Goal: Obtain resource: Download file/media

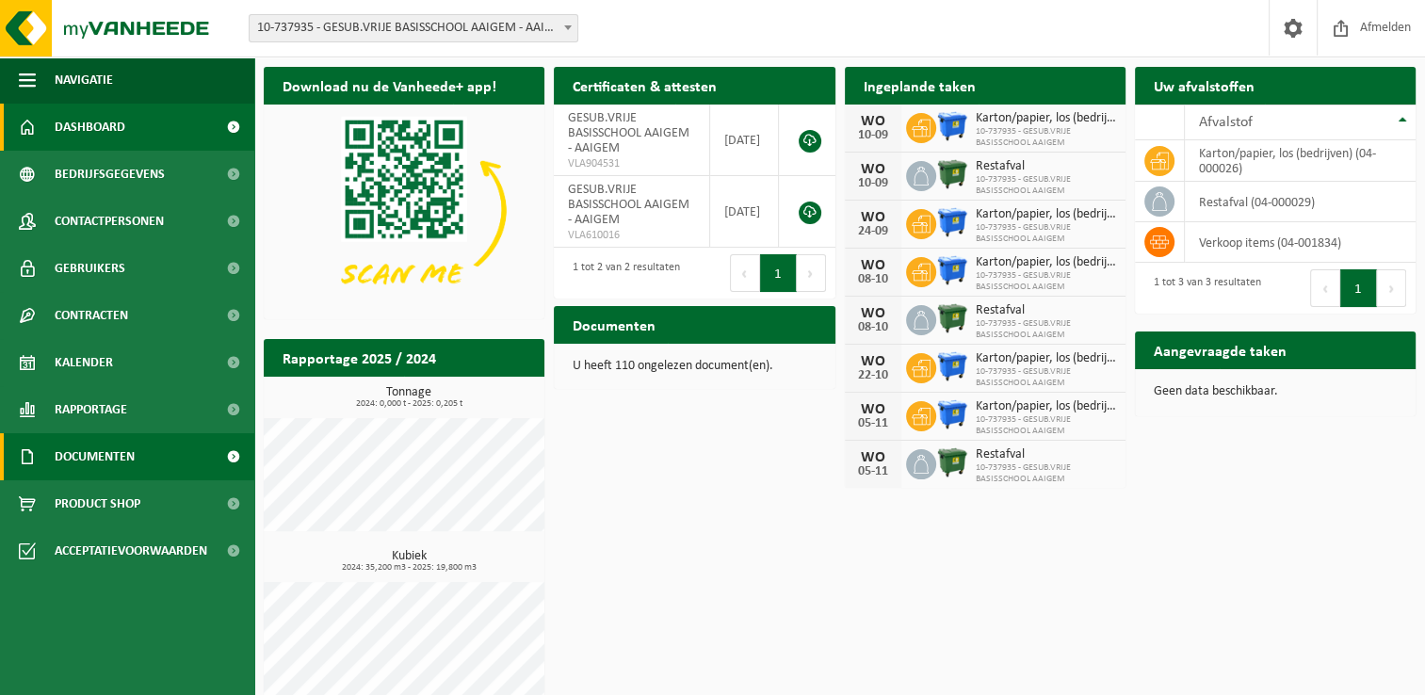
click at [111, 450] on span "Documenten" at bounding box center [95, 456] width 80 height 47
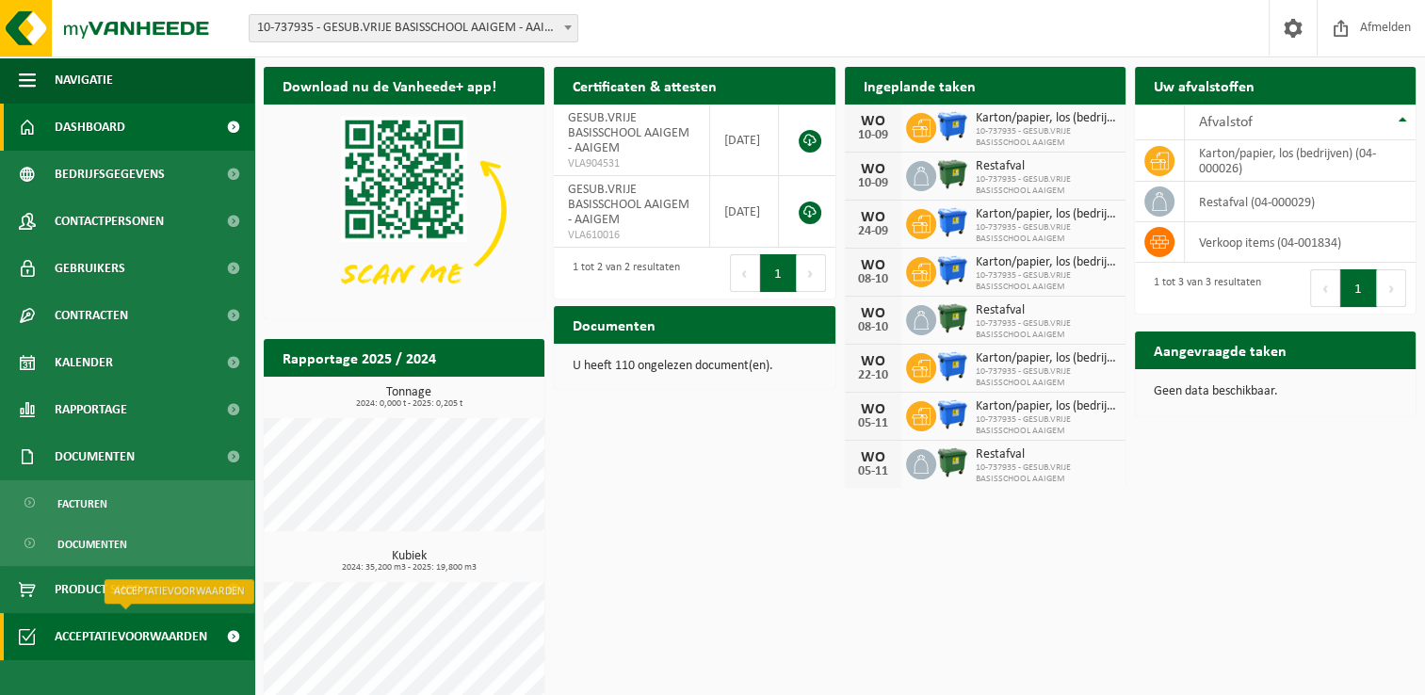
click at [109, 633] on span "Acceptatievoorwaarden" at bounding box center [131, 636] width 153 height 47
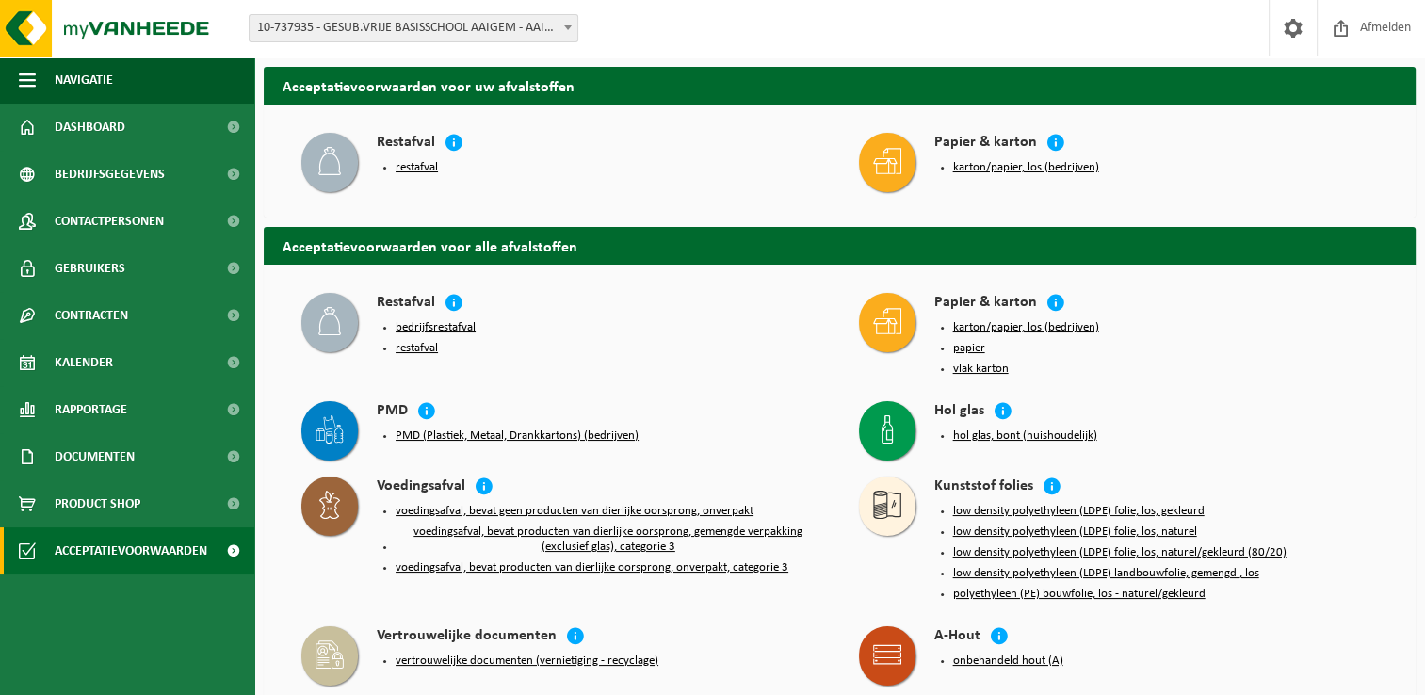
click at [414, 170] on button "restafval" at bounding box center [417, 167] width 42 height 15
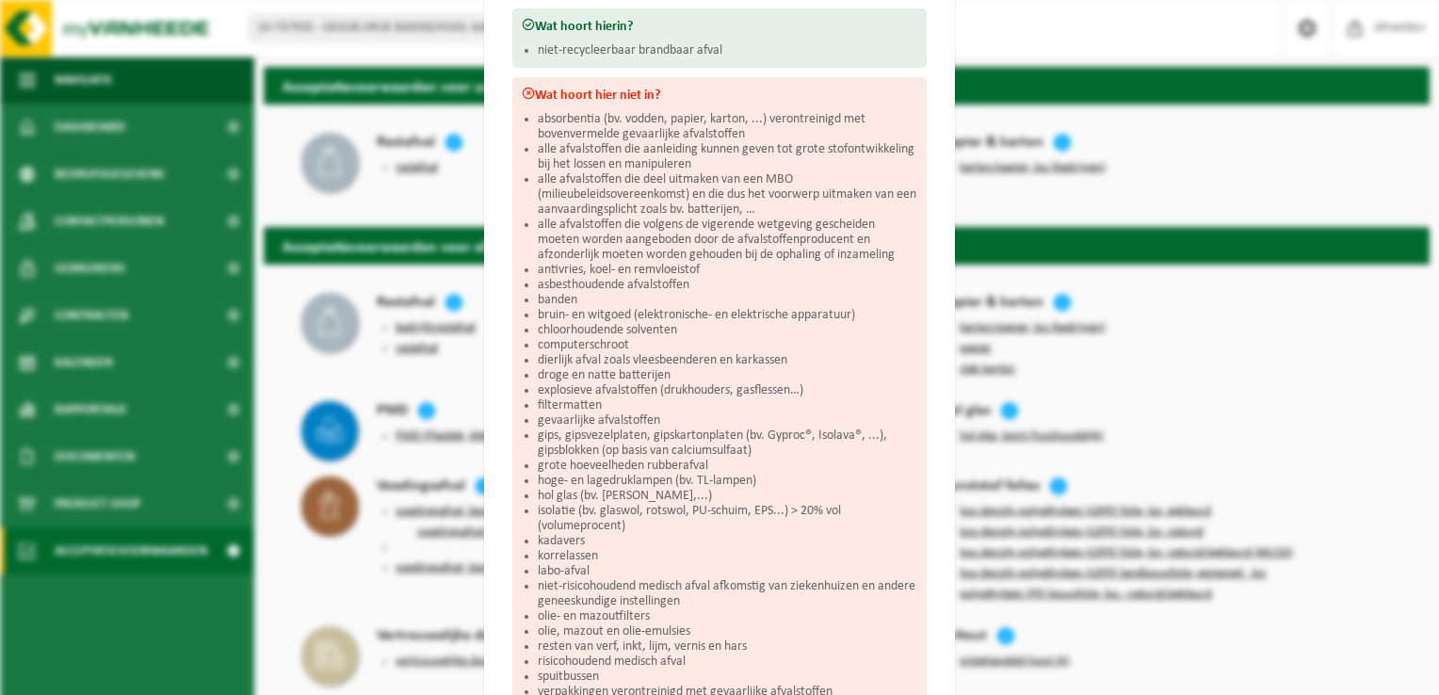
scroll to position [462, 0]
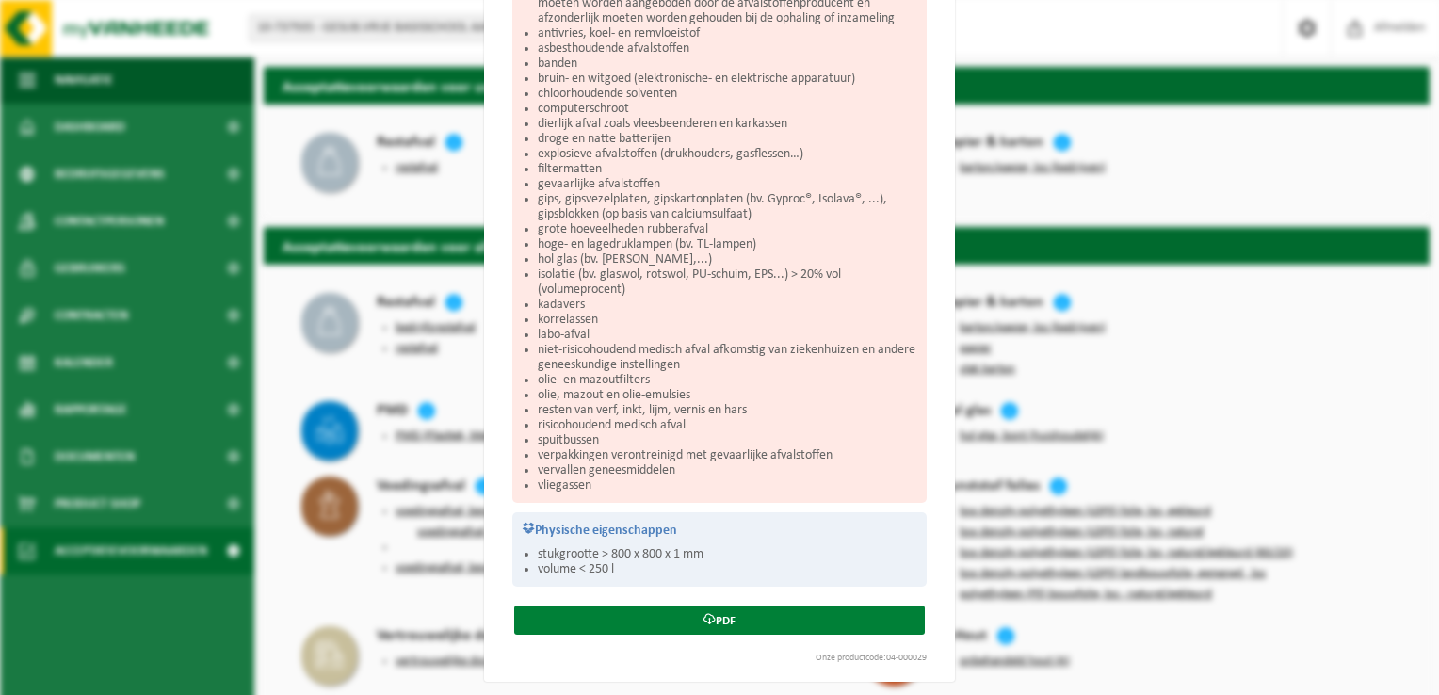
click at [727, 612] on link "PDF" at bounding box center [719, 620] width 411 height 29
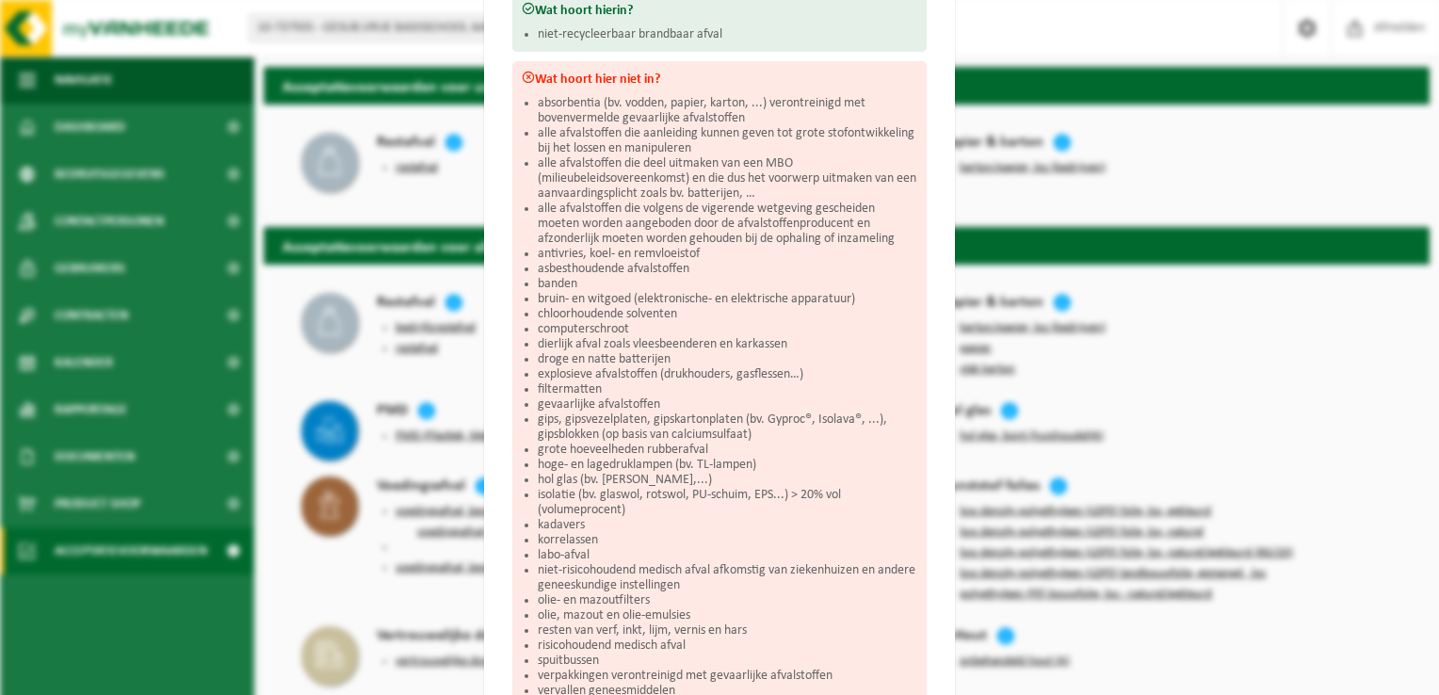
scroll to position [0, 0]
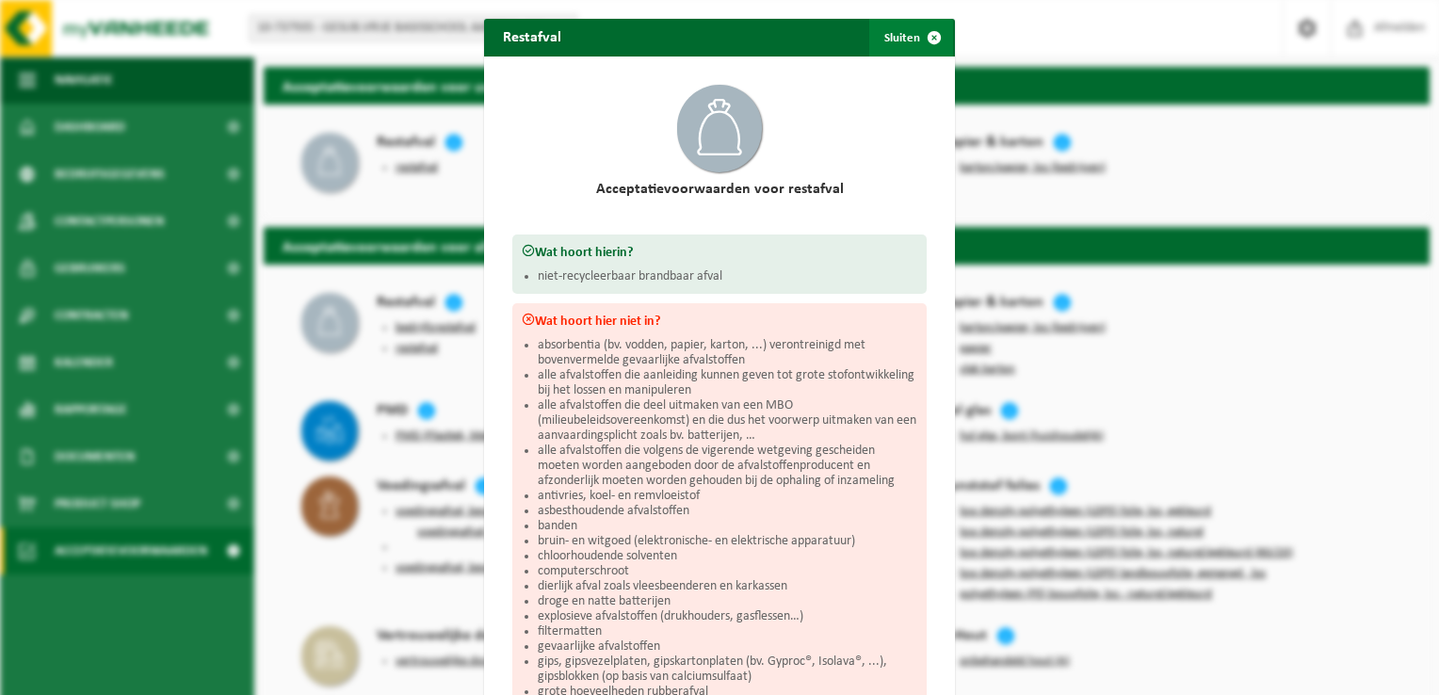
click at [904, 40] on button "Sluiten" at bounding box center [911, 38] width 84 height 38
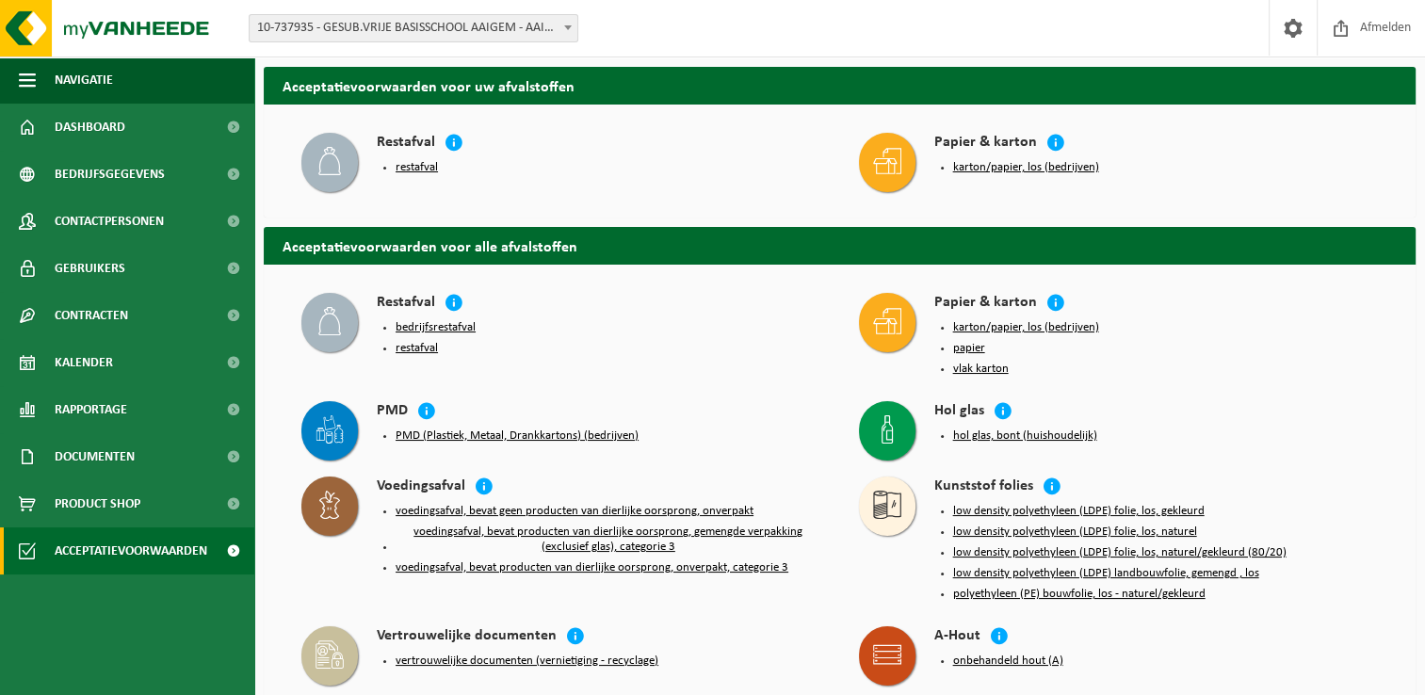
click at [1002, 170] on button "karton/papier, los (bedrijven)" at bounding box center [1026, 167] width 146 height 15
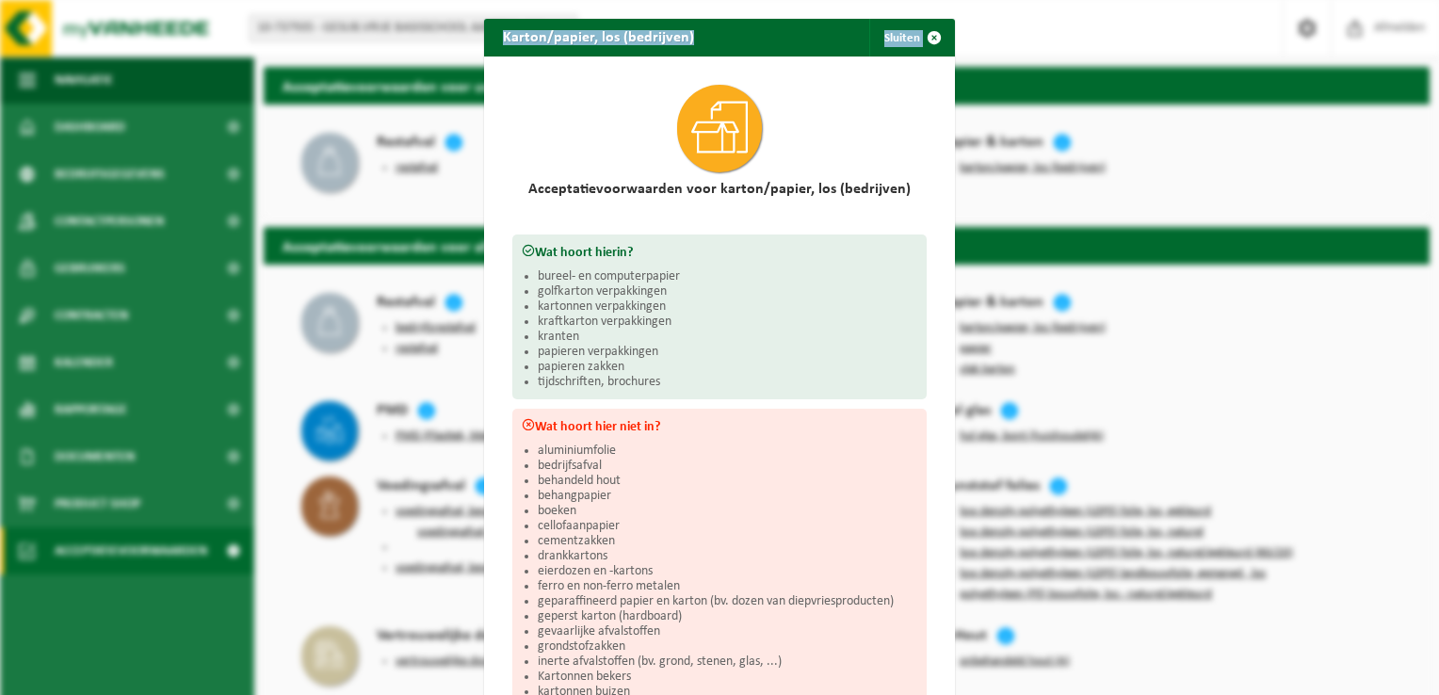
scroll to position [244, 0]
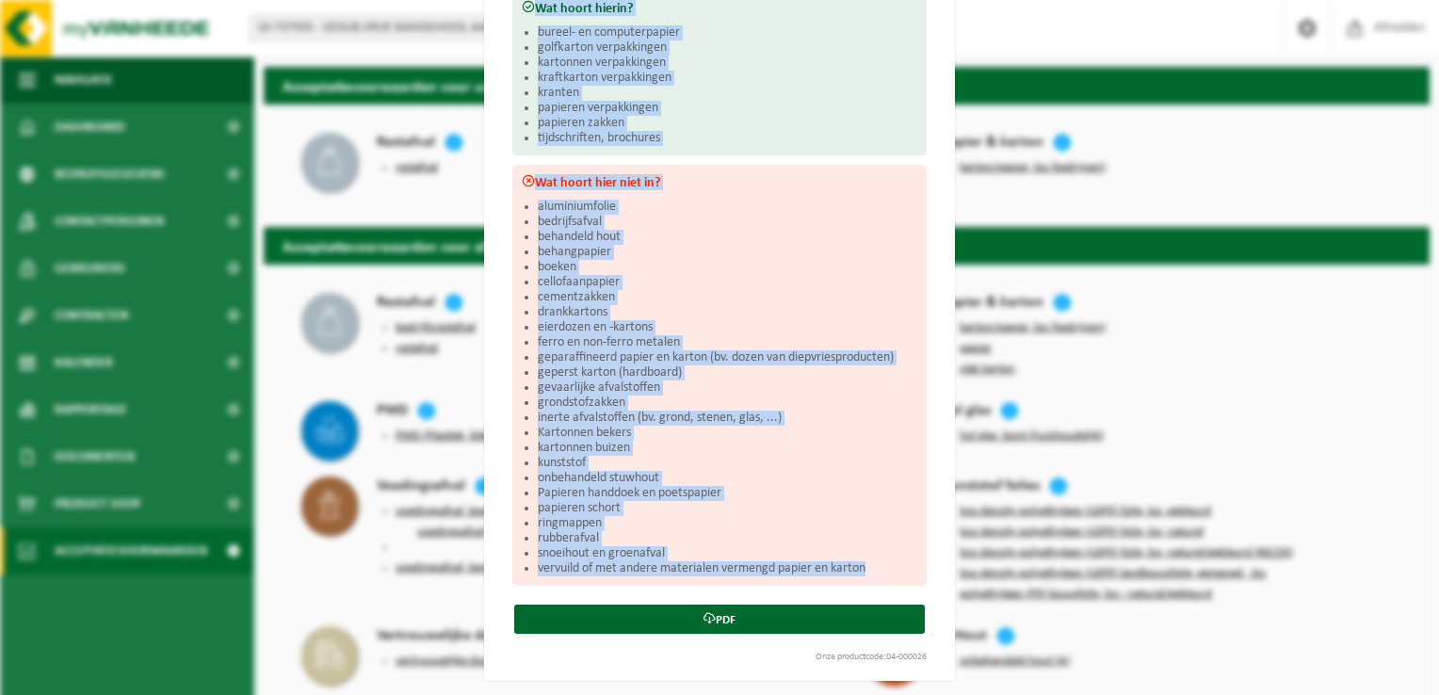
drag, startPoint x: 527, startPoint y: 187, endPoint x: 707, endPoint y: 591, distance: 442.2
click at [707, 591] on div "Acceptatievoorwaarden voor karton/papier, los (bedrijven) Wat hoort hierin? bur…" at bounding box center [719, 247] width 471 height 868
copy div "Acceptatievoorwaarden voor karton/papier, los (bedrijven) Wat hoort hierin? bur…"
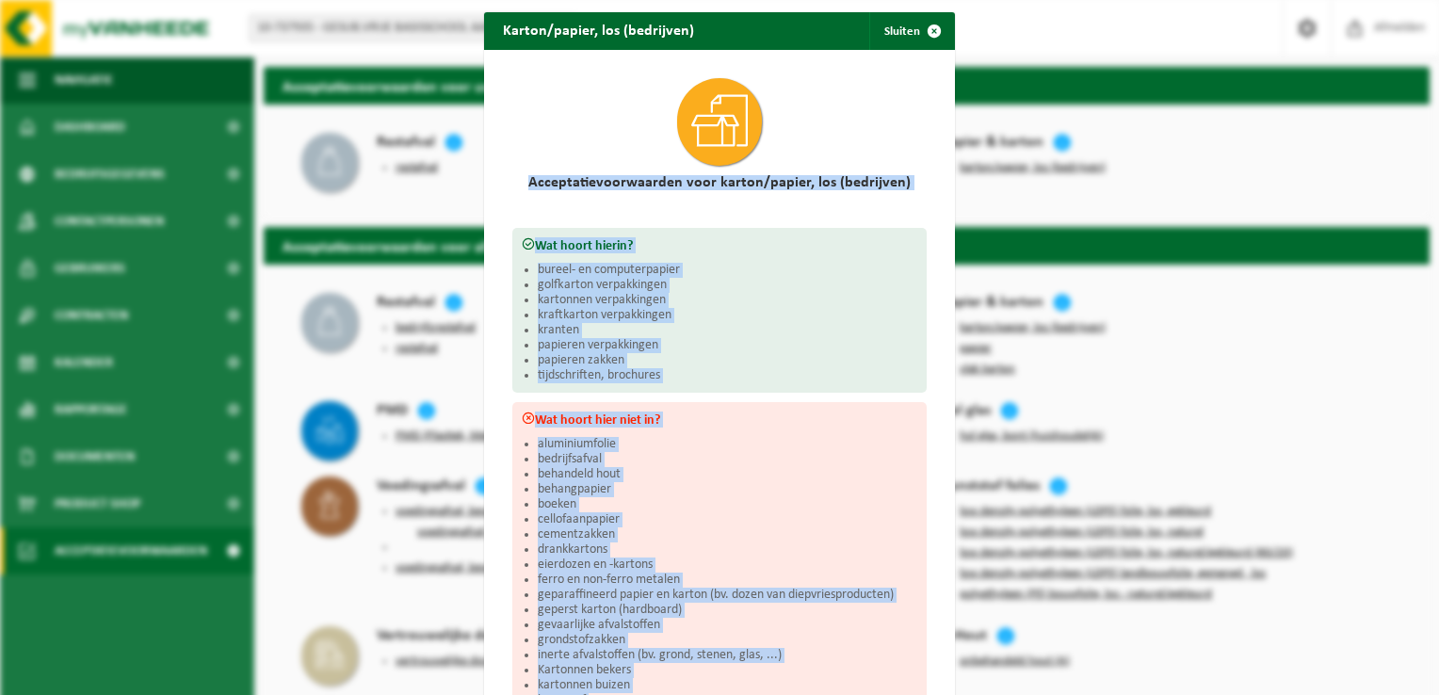
scroll to position [0, 0]
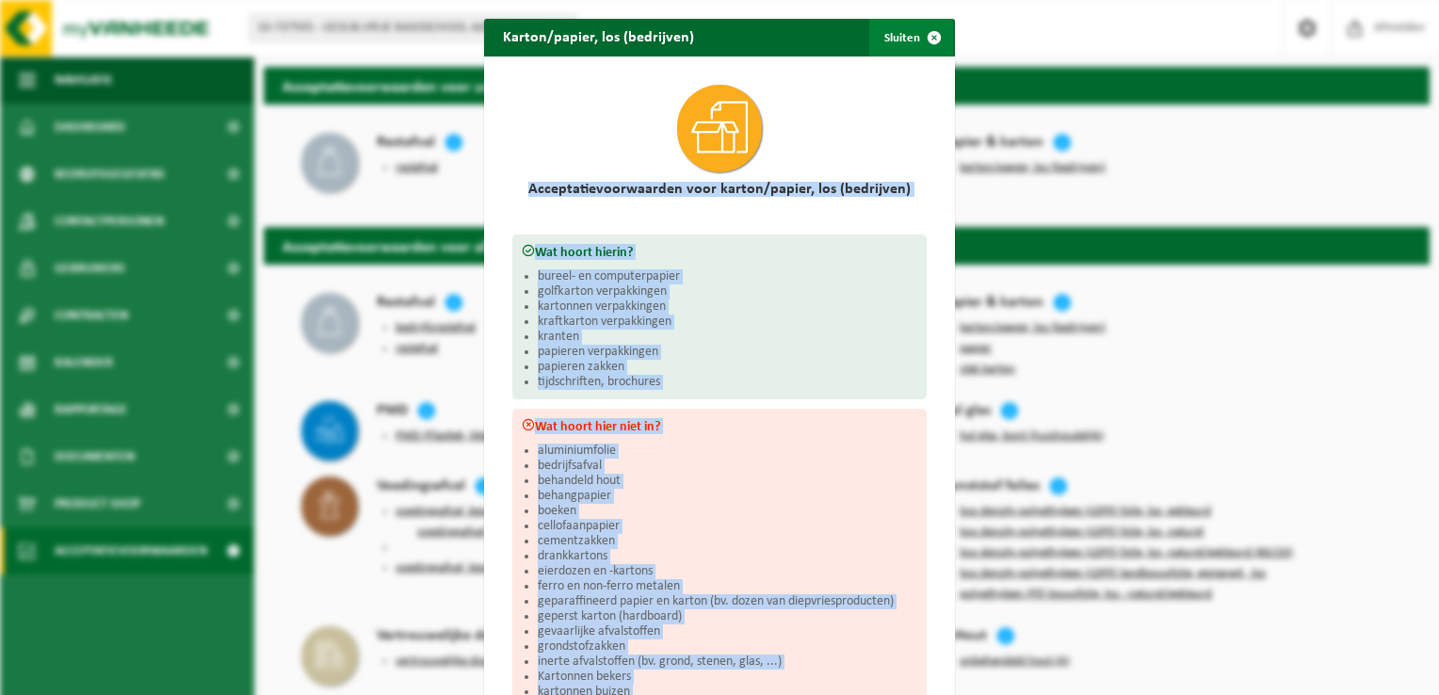
click at [885, 36] on button "Sluiten" at bounding box center [911, 38] width 84 height 38
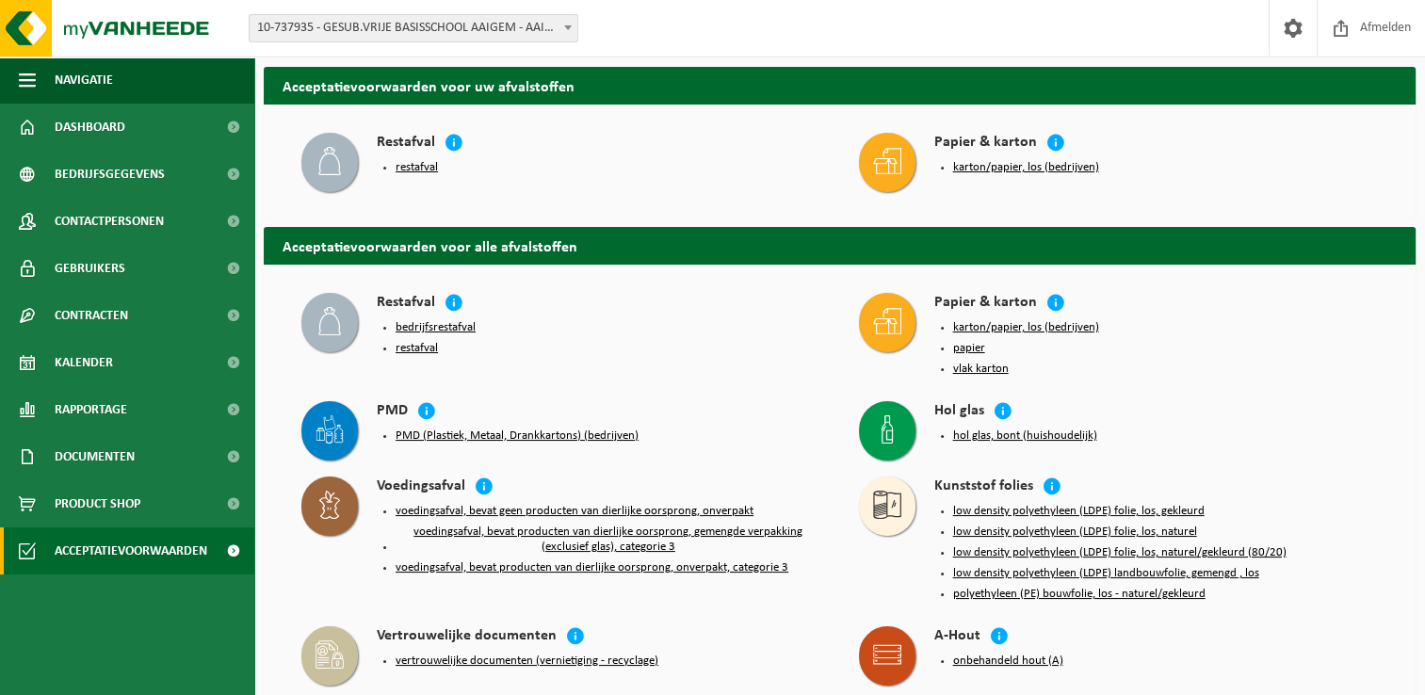
click at [418, 169] on button "restafval" at bounding box center [417, 167] width 42 height 15
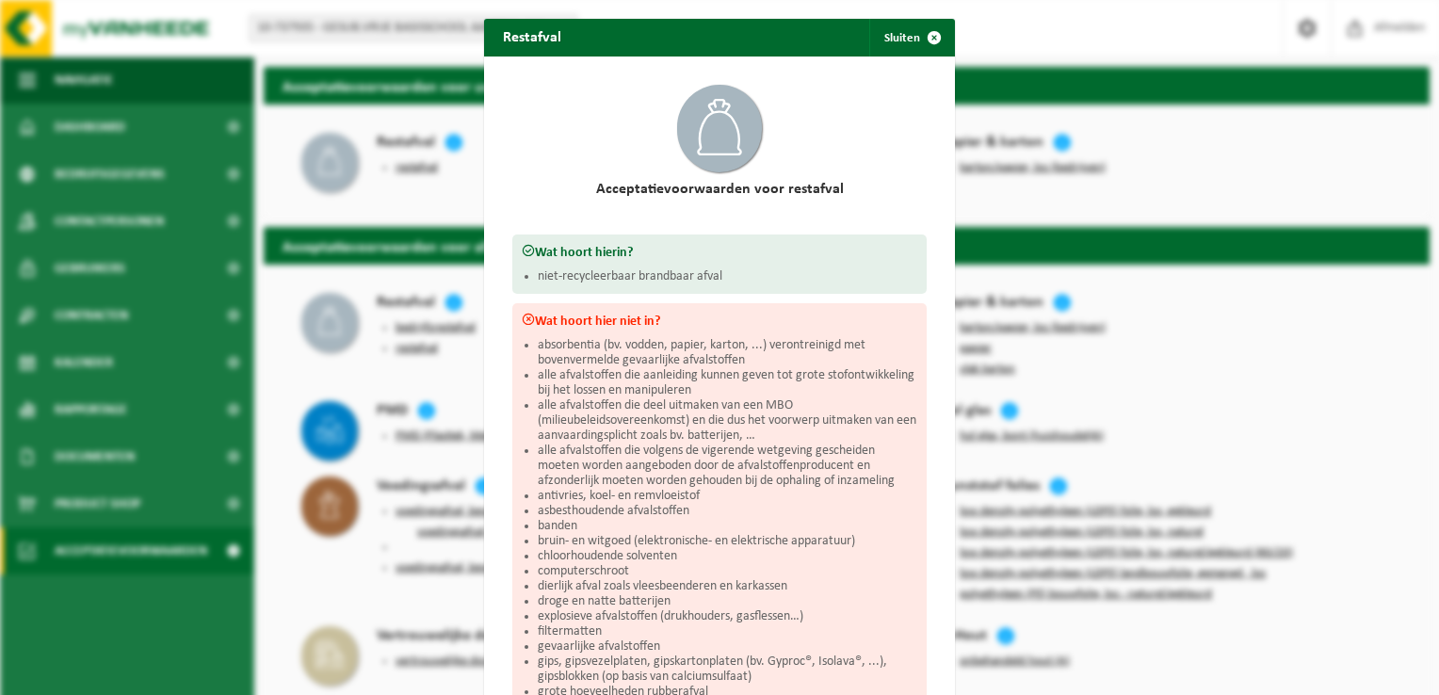
click at [595, 186] on h2 "Acceptatievoorwaarden voor restafval" at bounding box center [719, 189] width 414 height 15
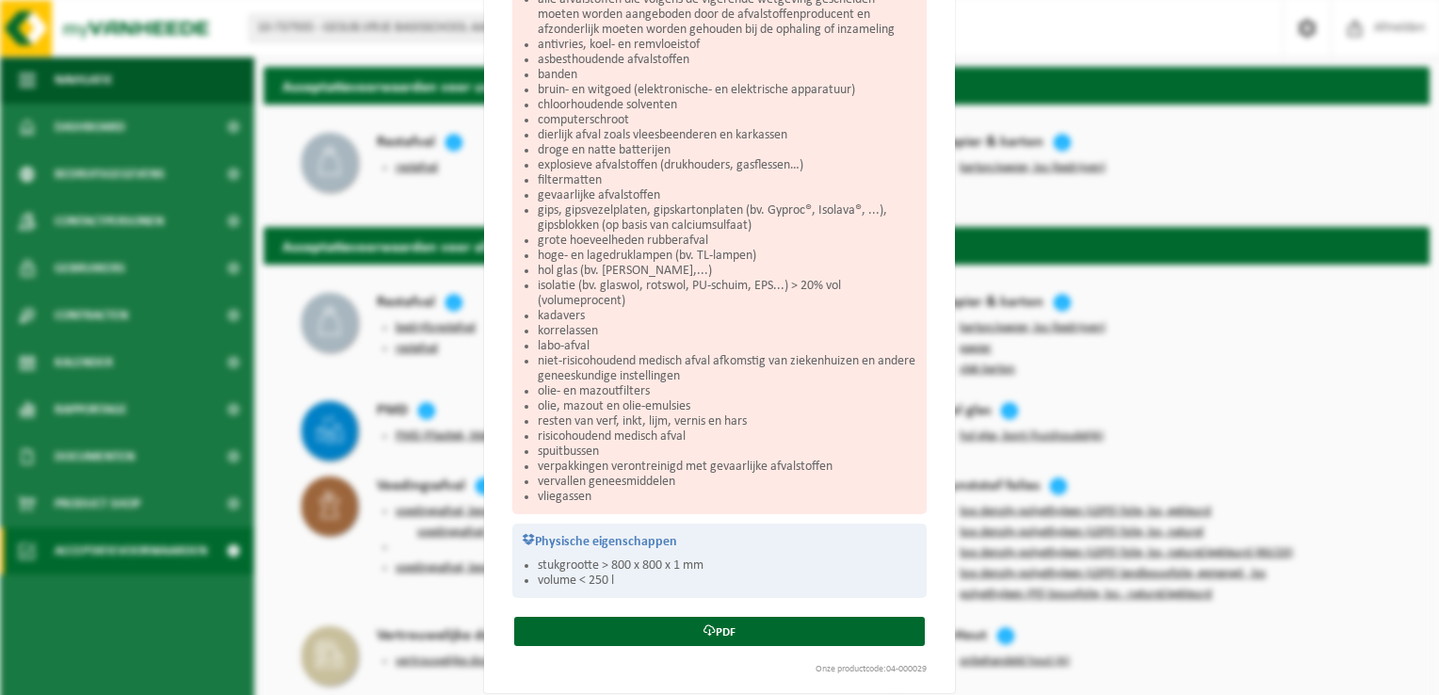
scroll to position [462, 0]
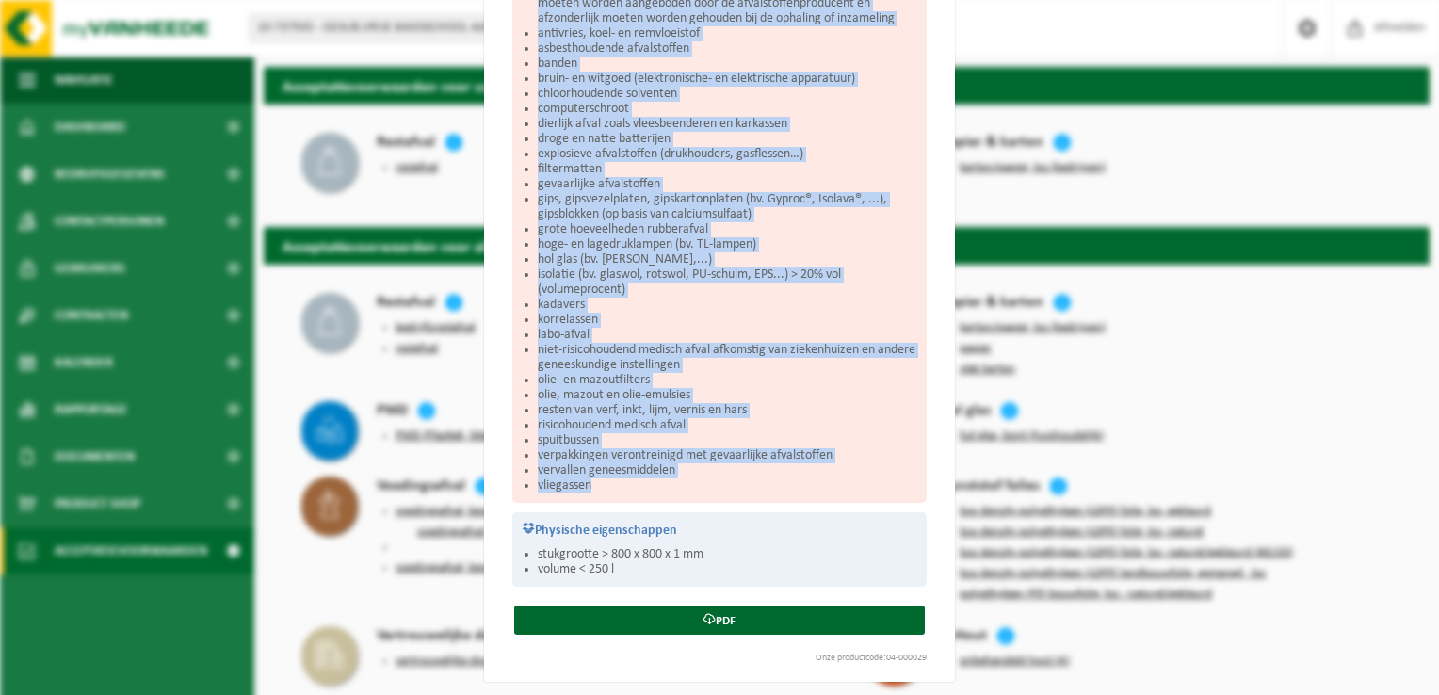
drag, startPoint x: 594, startPoint y: 188, endPoint x: 638, endPoint y: 477, distance: 291.4
click at [638, 477] on div "Acceptatievoorwaarden voor restafval Wat hoort hierin? niet-recycleerbaar brand…" at bounding box center [719, 138] width 471 height 1088
copy div "Acceptatievoorwaarden voor restafval Wat hoort hierin? niet-recycleerbaar brand…"
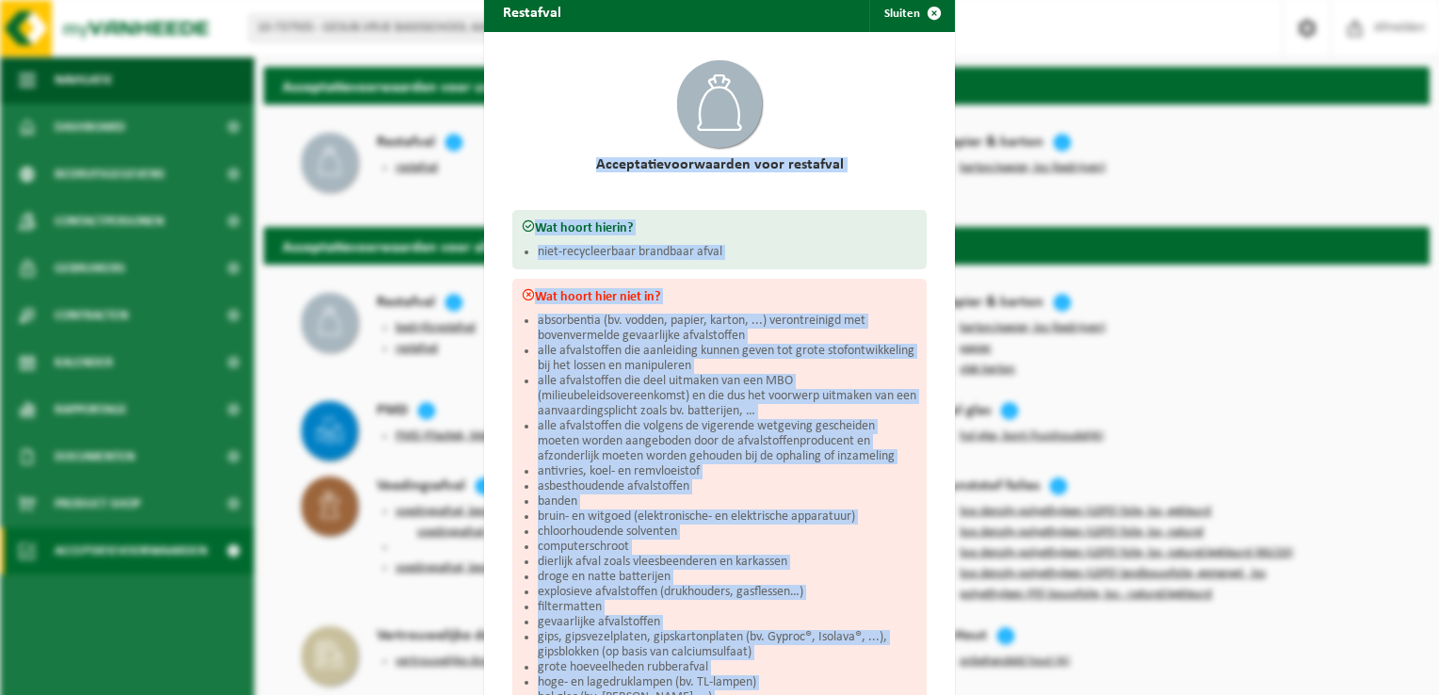
scroll to position [0, 0]
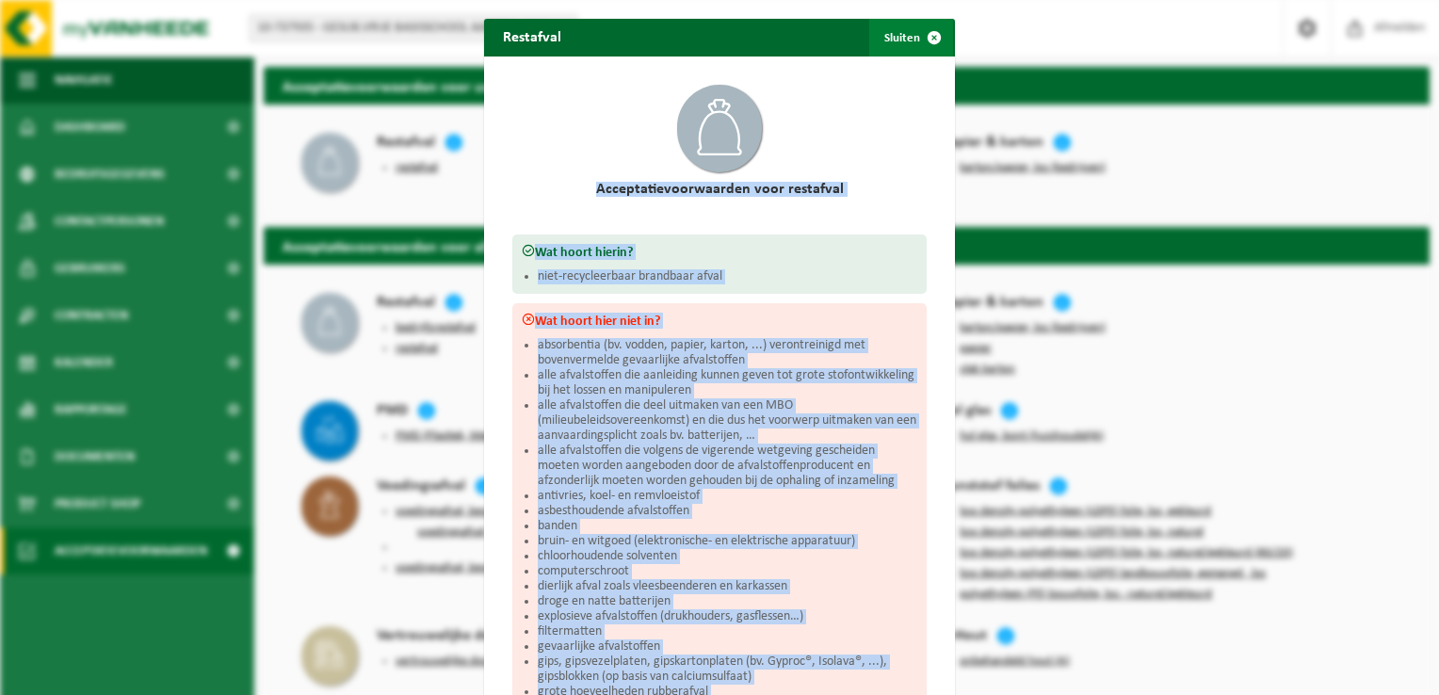
click at [900, 32] on button "Sluiten" at bounding box center [911, 38] width 84 height 38
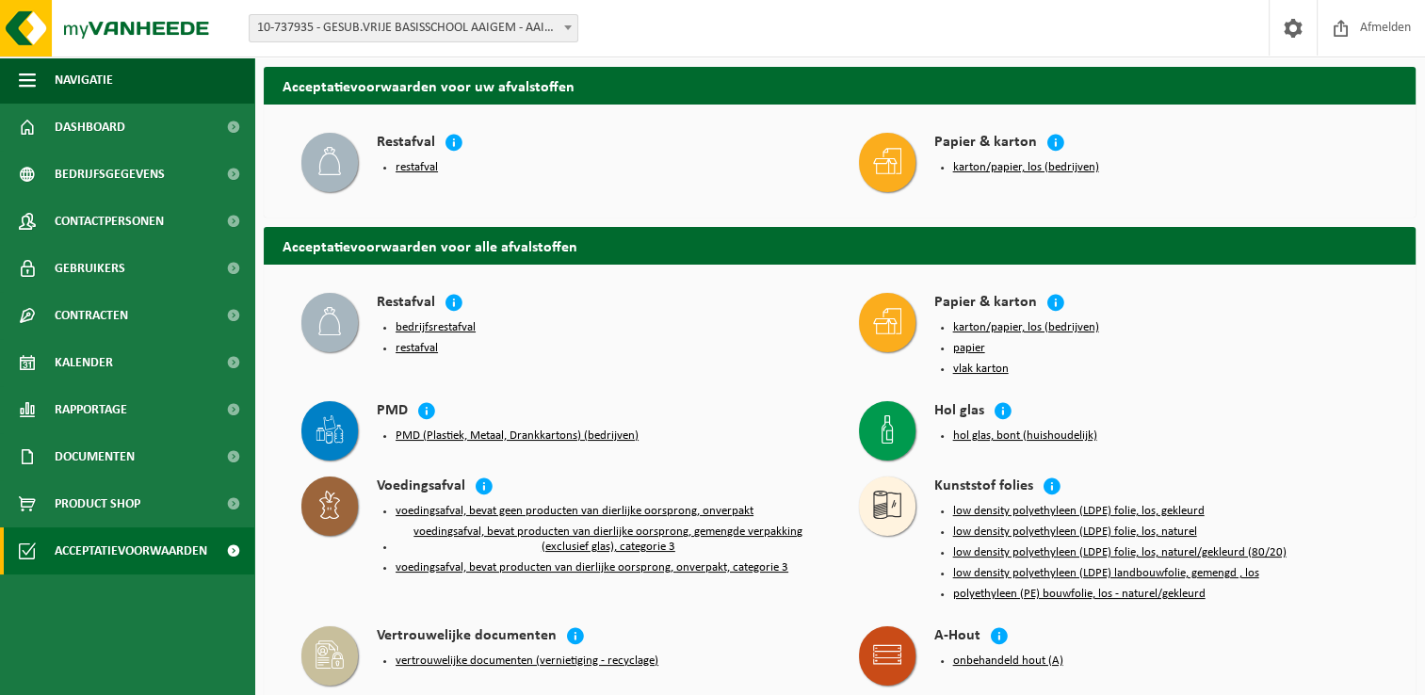
click at [972, 170] on button "karton/papier, los (bedrijven)" at bounding box center [1026, 167] width 146 height 15
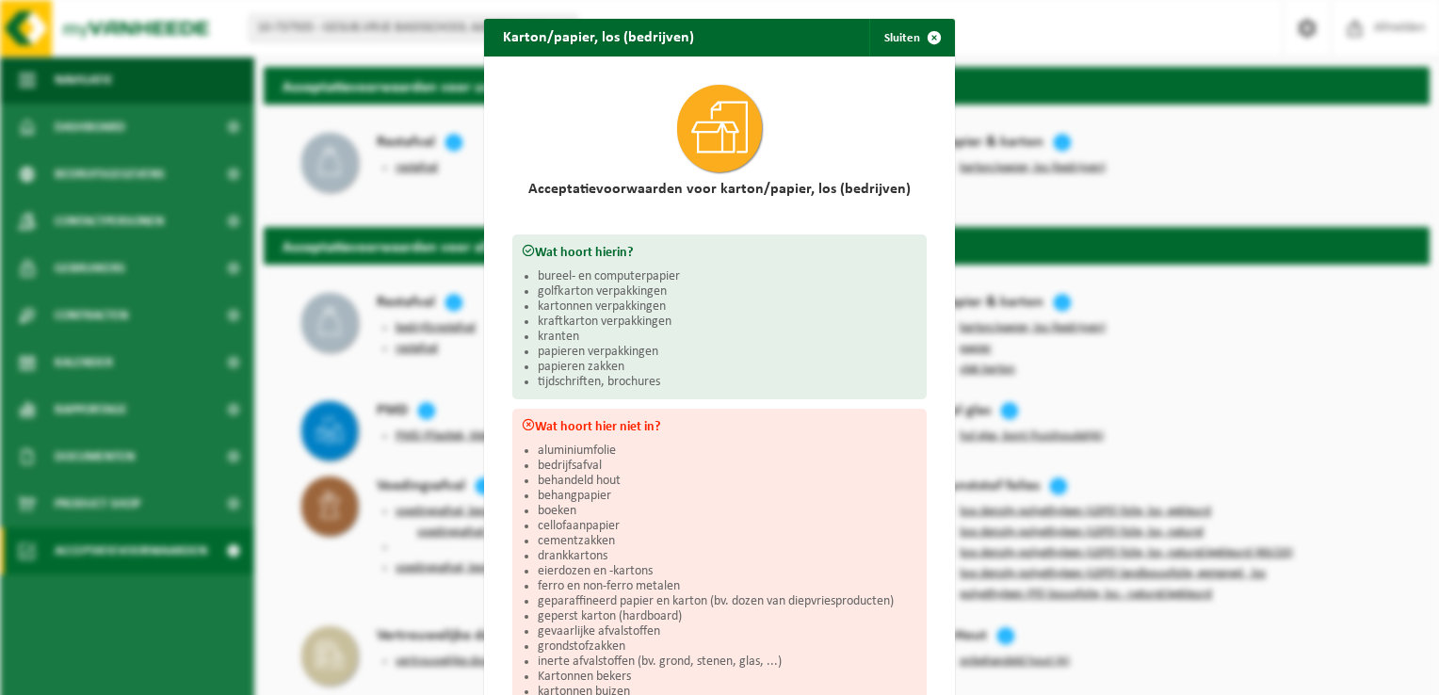
click at [677, 126] on span at bounding box center [719, 129] width 85 height 88
drag, startPoint x: 667, startPoint y: 74, endPoint x: 729, endPoint y: 155, distance: 102.1
click at [729, 155] on div at bounding box center [719, 128] width 414 height 106
drag, startPoint x: 667, startPoint y: 84, endPoint x: 688, endPoint y: 127, distance: 48.4
click at [688, 127] on div at bounding box center [719, 128] width 414 height 106
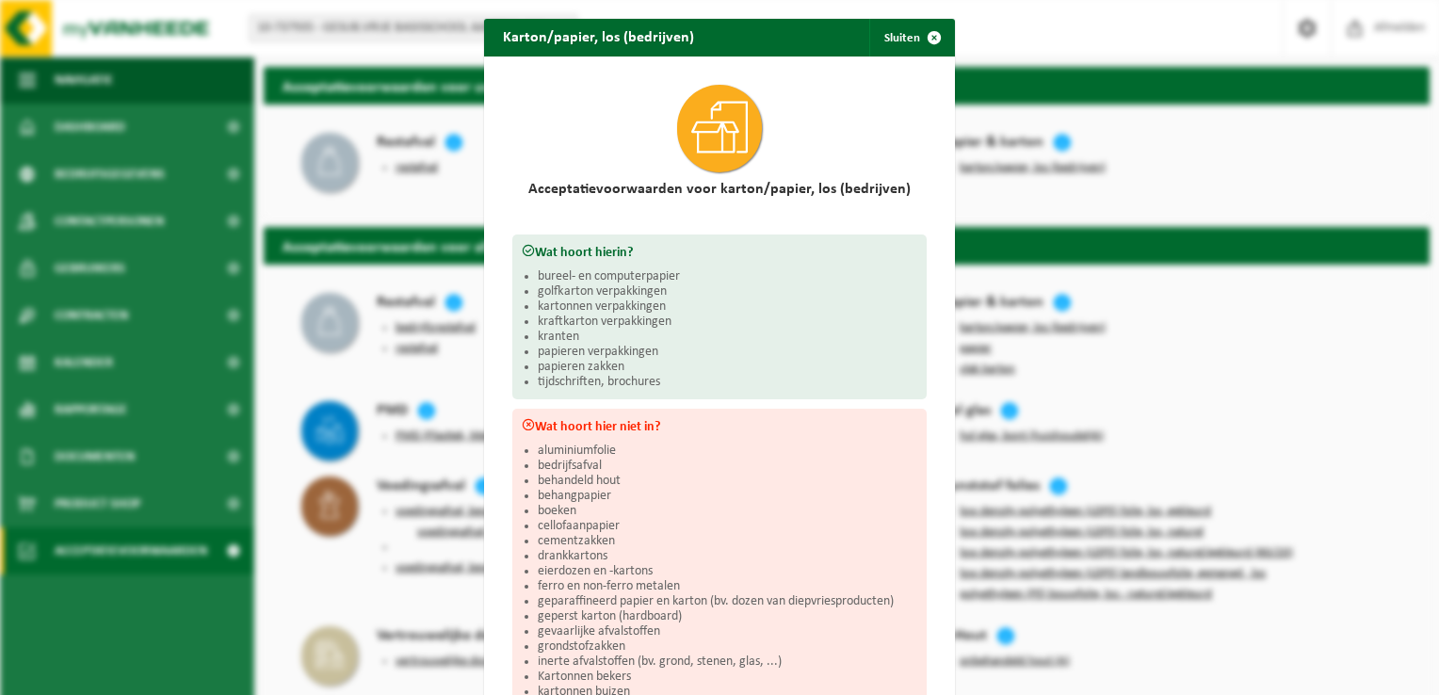
click at [757, 134] on div at bounding box center [719, 128] width 414 height 106
click at [706, 124] on icon at bounding box center [719, 127] width 57 height 57
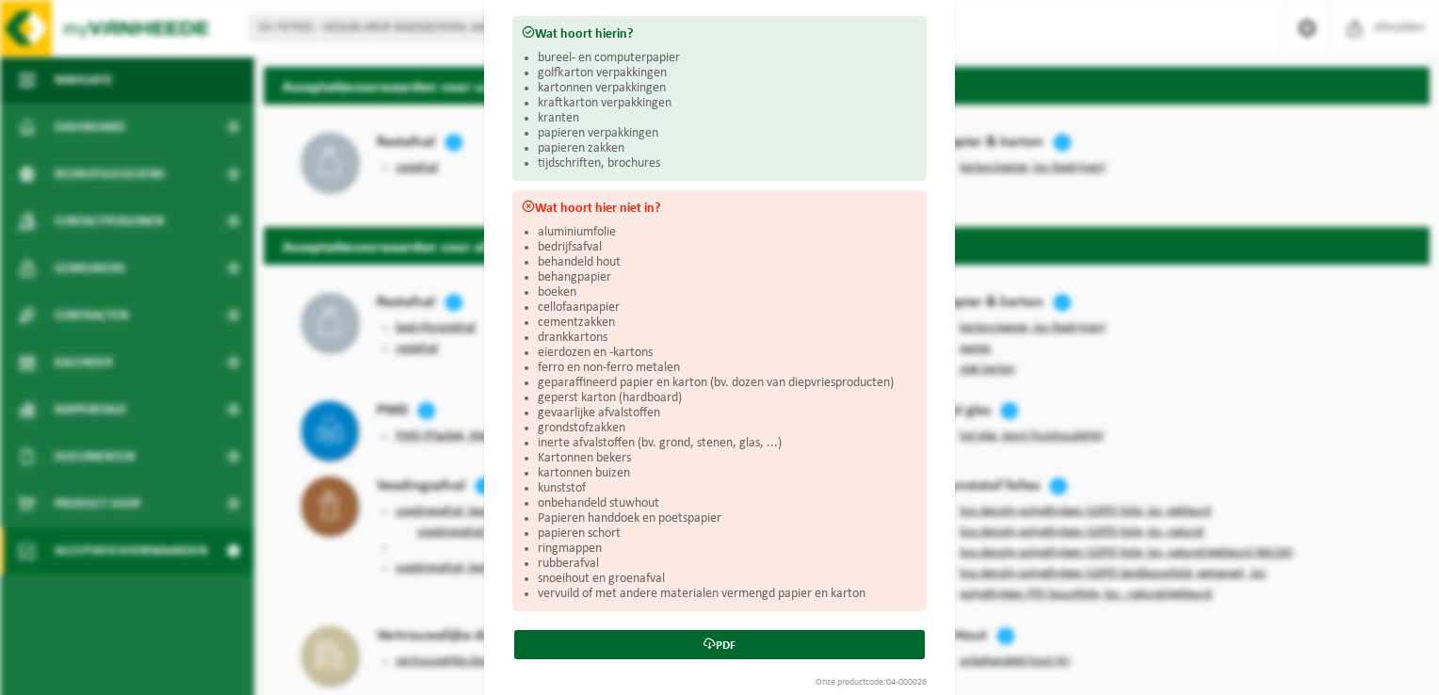
scroll to position [220, 0]
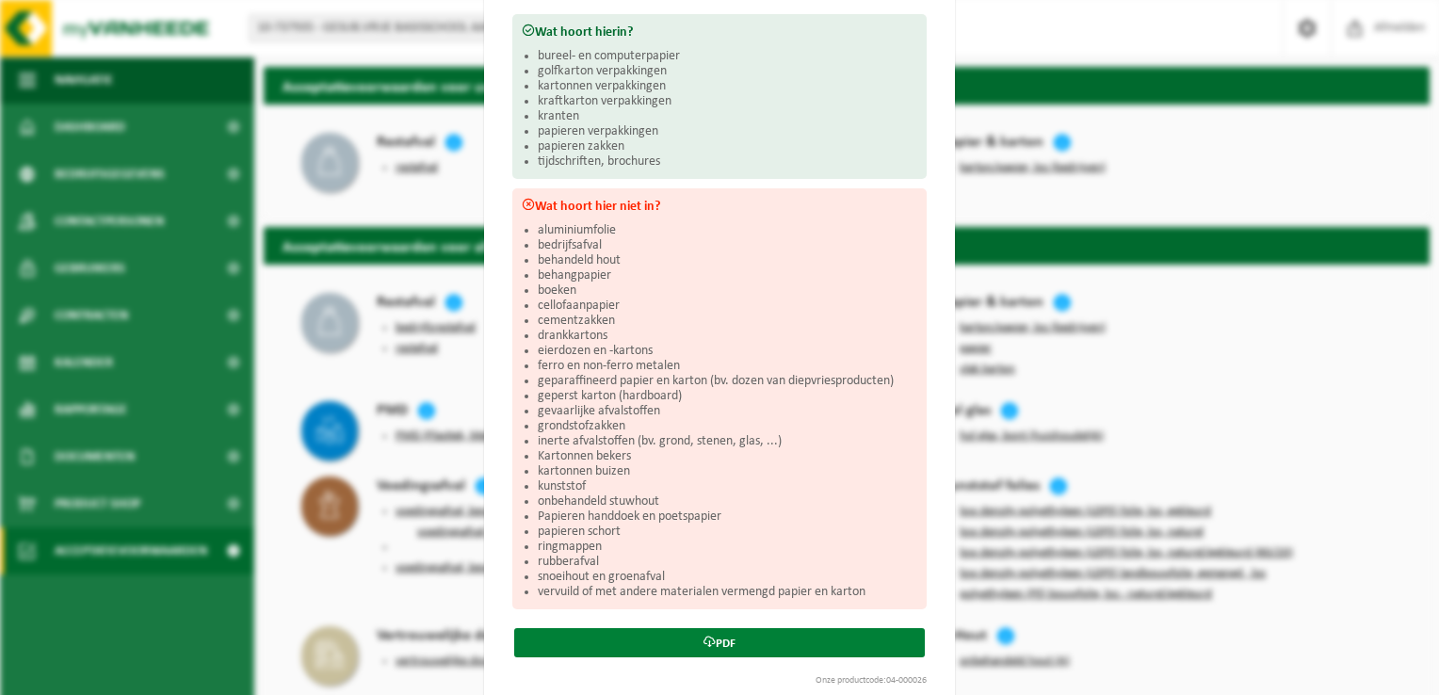
click at [703, 640] on icon at bounding box center [709, 642] width 12 height 12
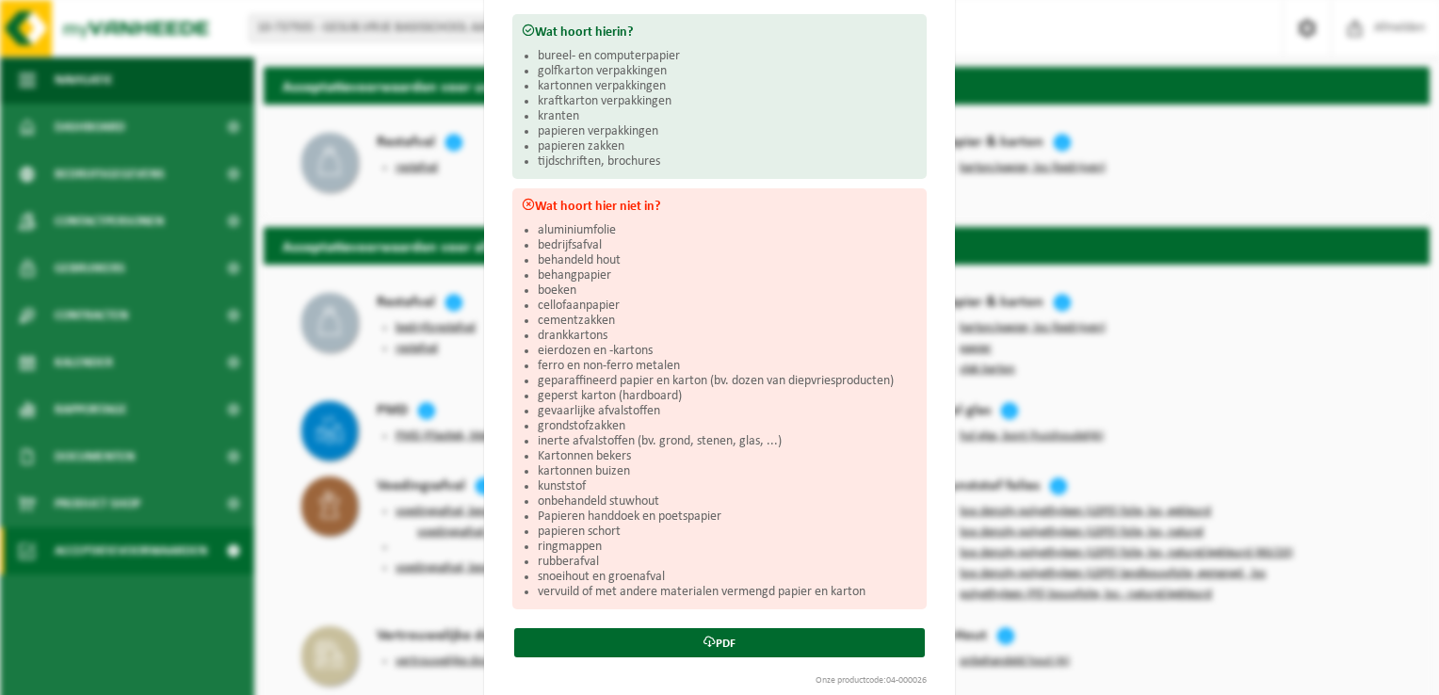
click at [1136, 105] on div "Karton/papier, los (bedrijven) Sluiten Acceptatievoorwaarden voor karton/papier…" at bounding box center [719, 347] width 1439 height 695
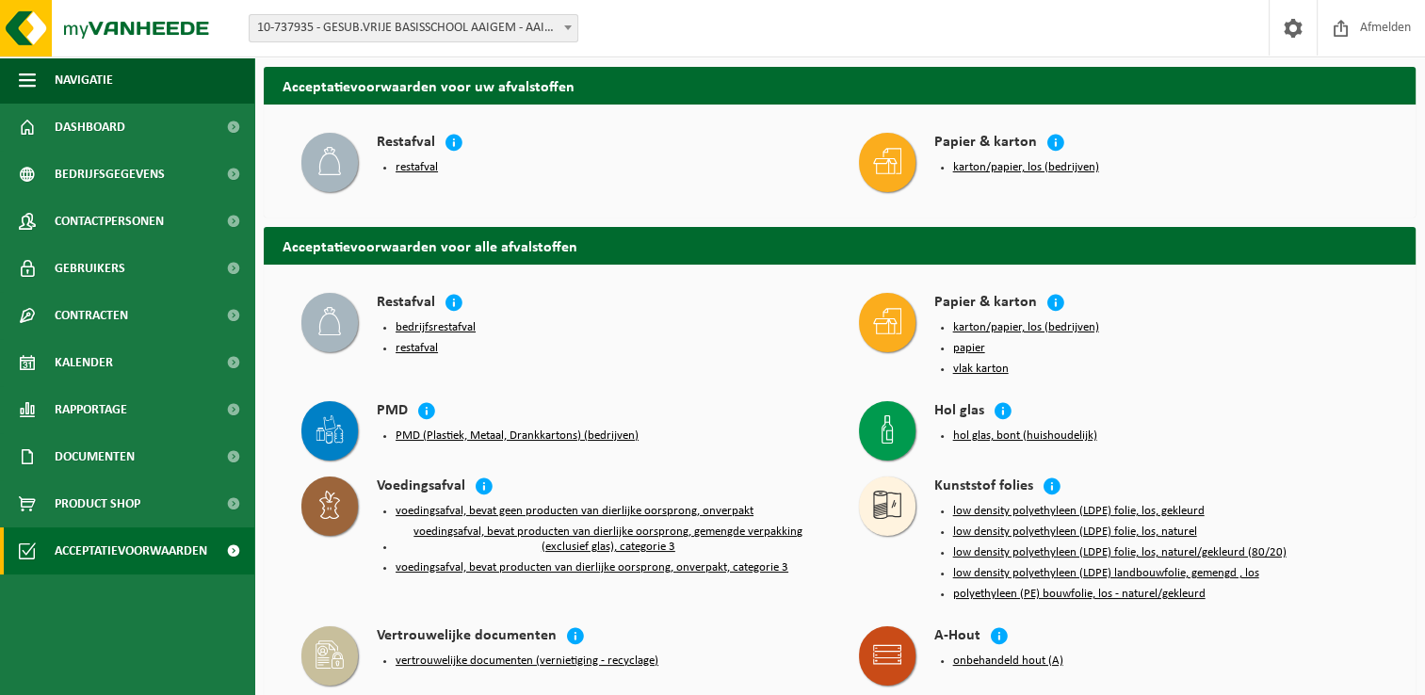
drag, startPoint x: 852, startPoint y: 164, endPoint x: 915, endPoint y: 164, distance: 63.1
click at [915, 164] on div "Papier & karton karton/papier, los (bedrijven)" at bounding box center [1118, 160] width 539 height 75
click at [880, 164] on icon at bounding box center [887, 161] width 28 height 28
drag, startPoint x: 880, startPoint y: 164, endPoint x: 825, endPoint y: 213, distance: 73.4
click at [825, 213] on div "Restafval restafval Papier & karton karton/papier, los (bedrijven)" at bounding box center [840, 161] width 1152 height 113
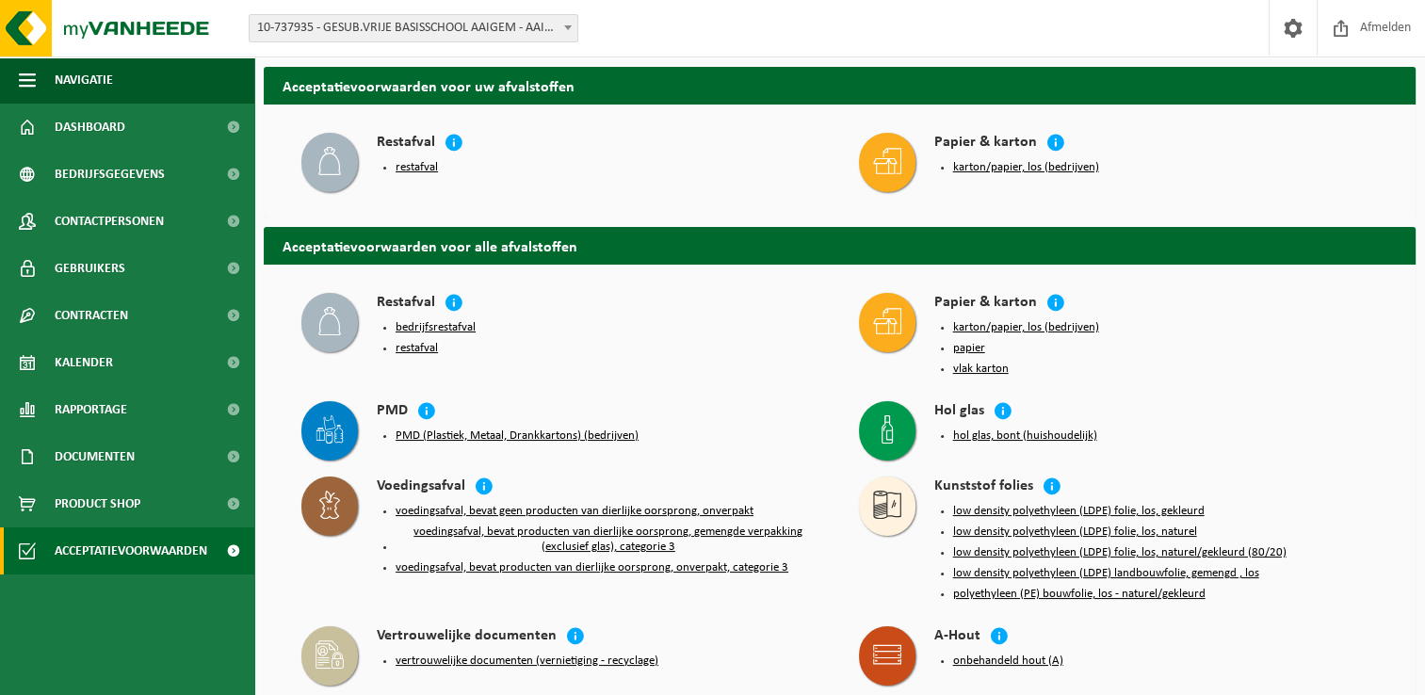
drag, startPoint x: 853, startPoint y: 323, endPoint x: 897, endPoint y: 324, distance: 43.3
click at [897, 324] on div "Papier & karton karton/papier, los (bedrijven) papier vlak karton" at bounding box center [1118, 337] width 539 height 108
click at [968, 343] on button "papier" at bounding box center [969, 348] width 32 height 15
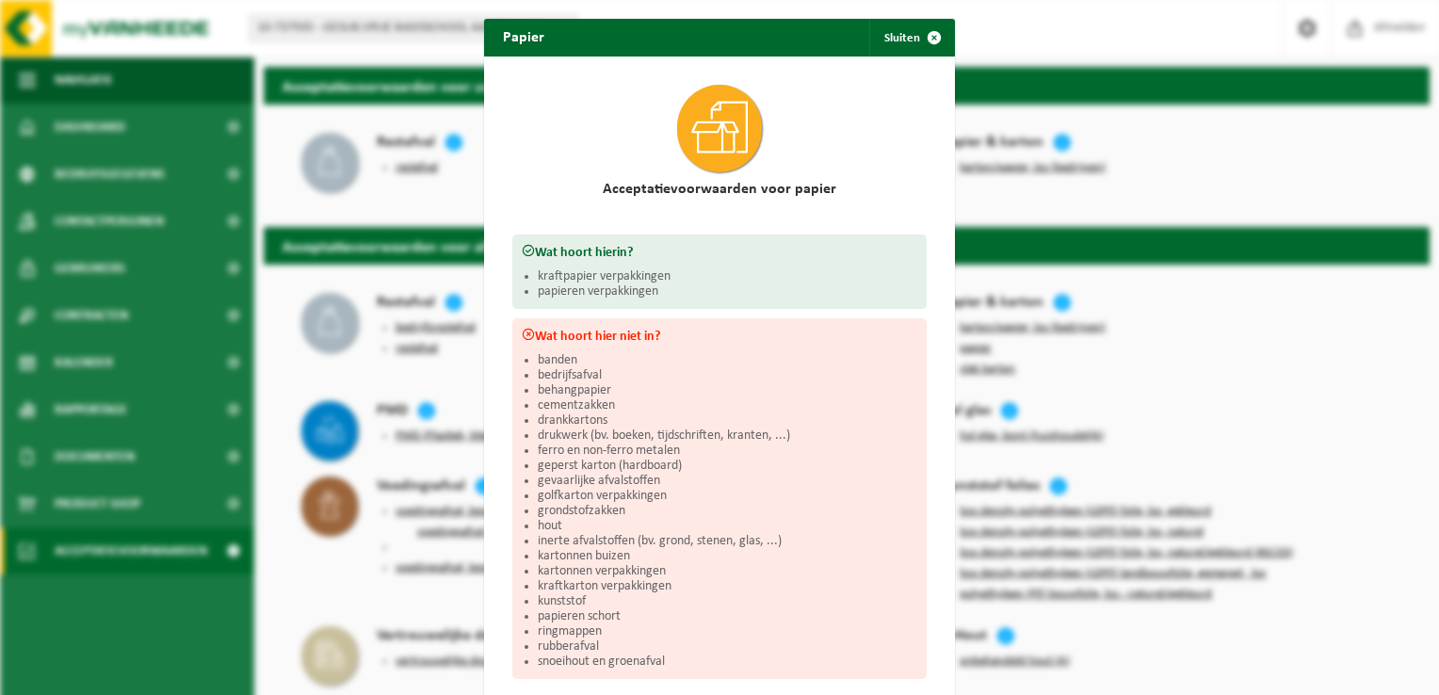
drag, startPoint x: 667, startPoint y: 144, endPoint x: 719, endPoint y: 126, distance: 55.7
click at [719, 126] on div at bounding box center [719, 128] width 414 height 106
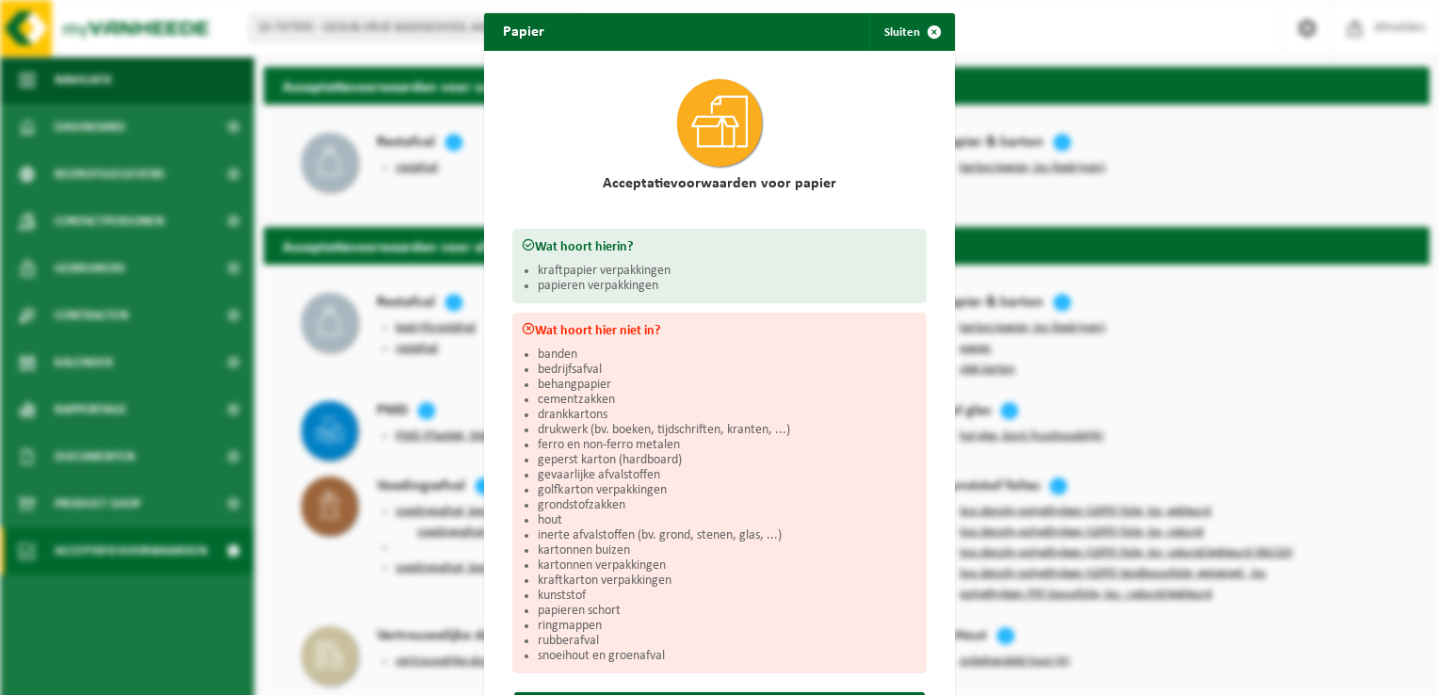
scroll to position [0, 0]
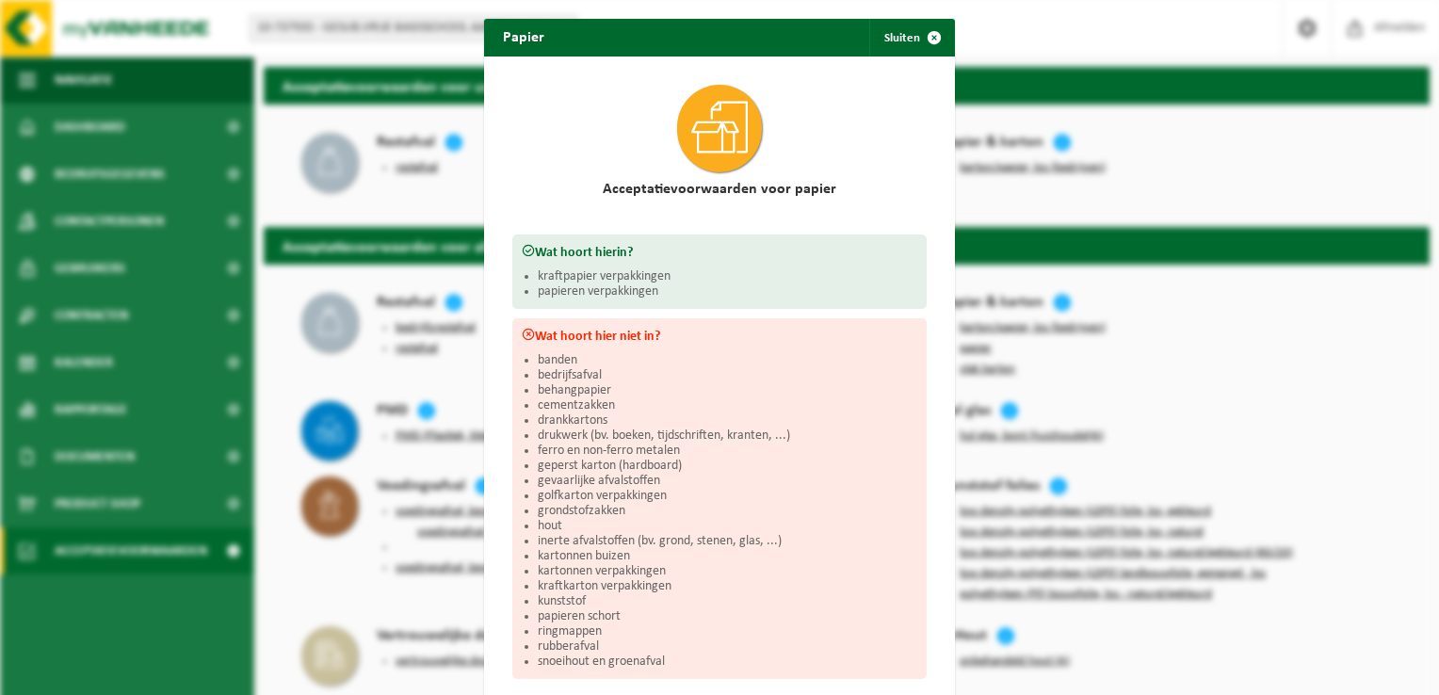
drag, startPoint x: 674, startPoint y: 129, endPoint x: 698, endPoint y: 135, distance: 24.2
click at [698, 135] on span at bounding box center [719, 129] width 85 height 88
click at [886, 37] on button "Sluiten" at bounding box center [911, 38] width 84 height 38
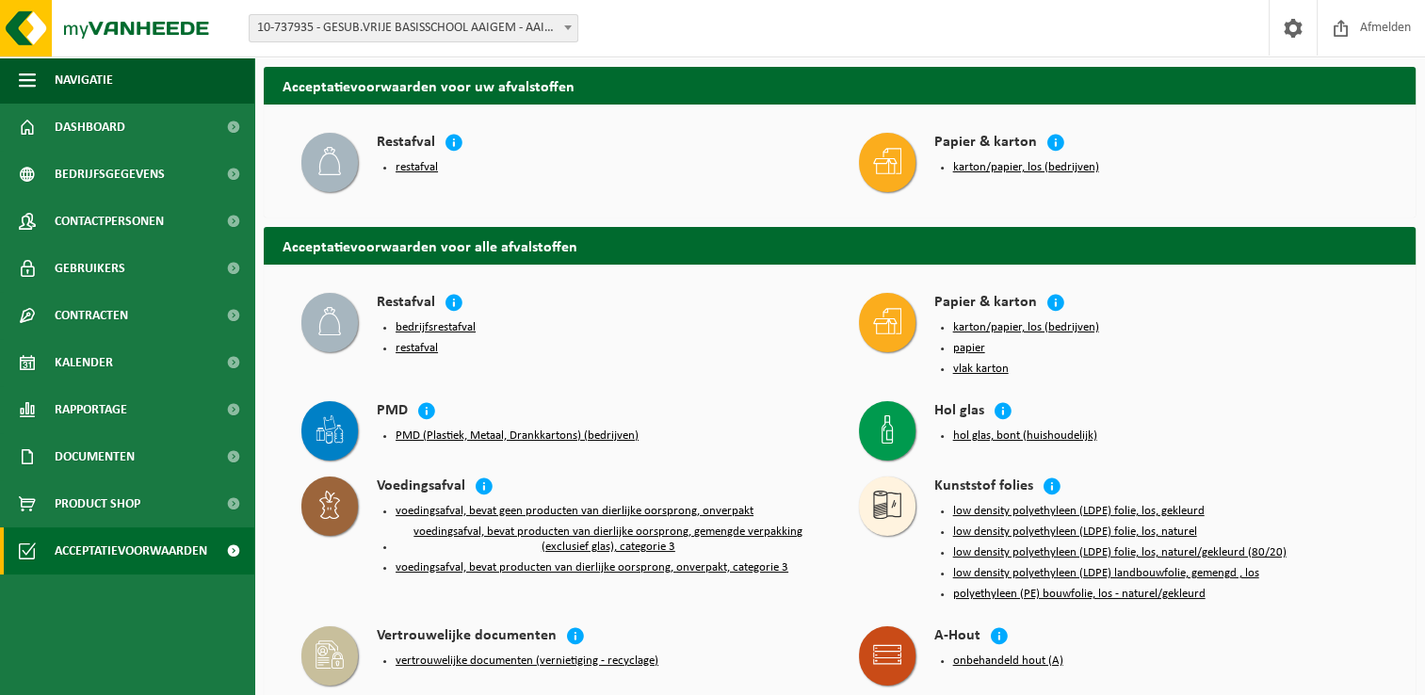
click at [884, 156] on icon at bounding box center [887, 161] width 28 height 28
click at [989, 169] on button "karton/papier, los (bedrijven)" at bounding box center [1026, 167] width 146 height 15
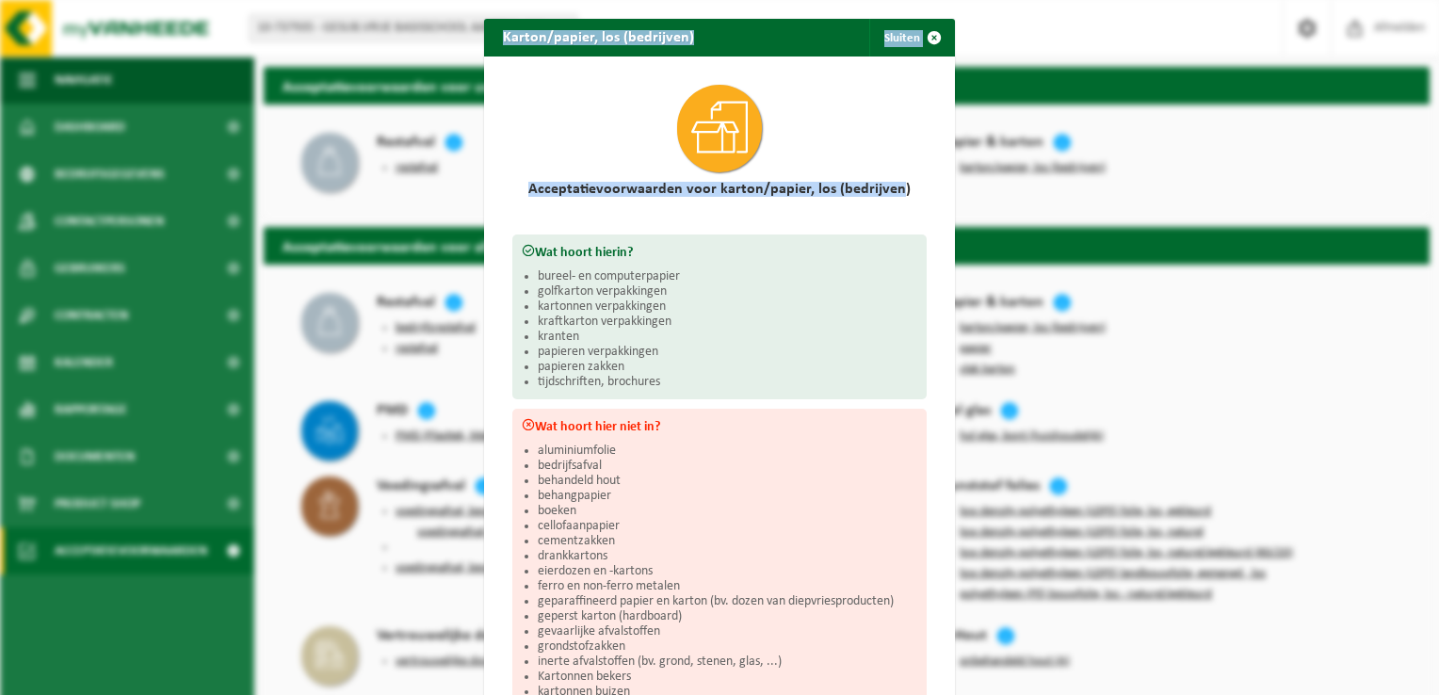
drag, startPoint x: 497, startPoint y: 40, endPoint x: 894, endPoint y: 186, distance: 422.8
click at [894, 186] on div "Karton/papier, los (bedrijven) Sluiten Acceptatievoorwaarden voor karton/papier…" at bounding box center [719, 472] width 471 height 906
copy div "Karton/papier, los (bedrijven) Sluiten Acceptatievoorwaarden voor karton/papier…"
